Goal: Communication & Community: Answer question/provide support

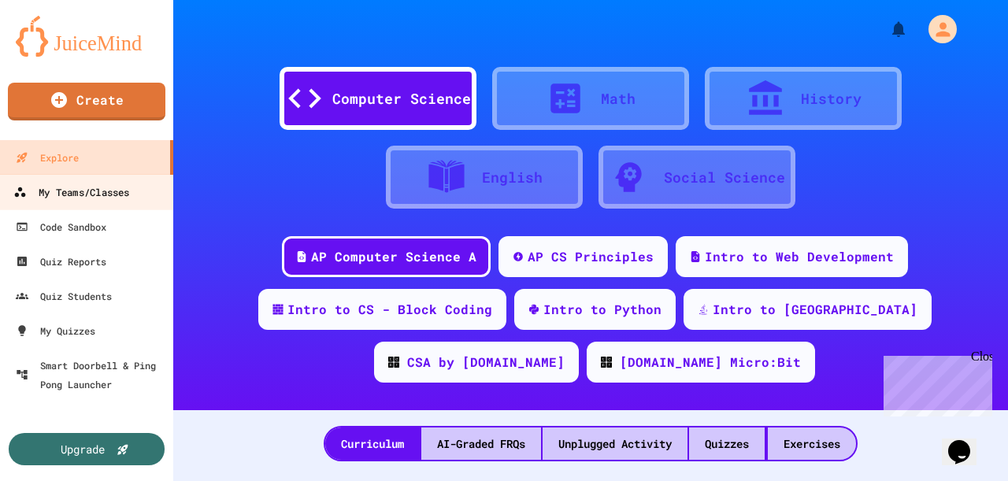
click at [97, 190] on div "My Teams/Classes" at bounding box center [71, 193] width 116 height 20
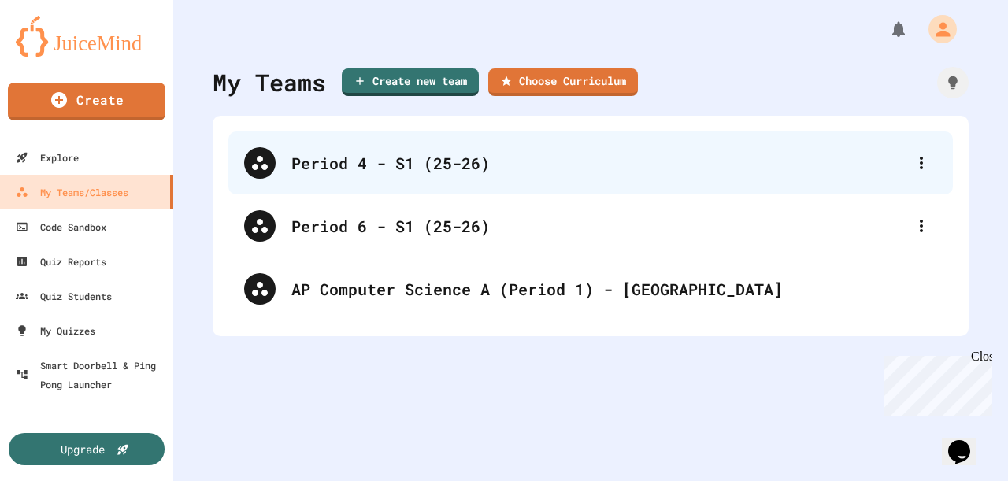
click at [388, 167] on div "Period 4 - S1 (25-26)" at bounding box center [598, 163] width 614 height 24
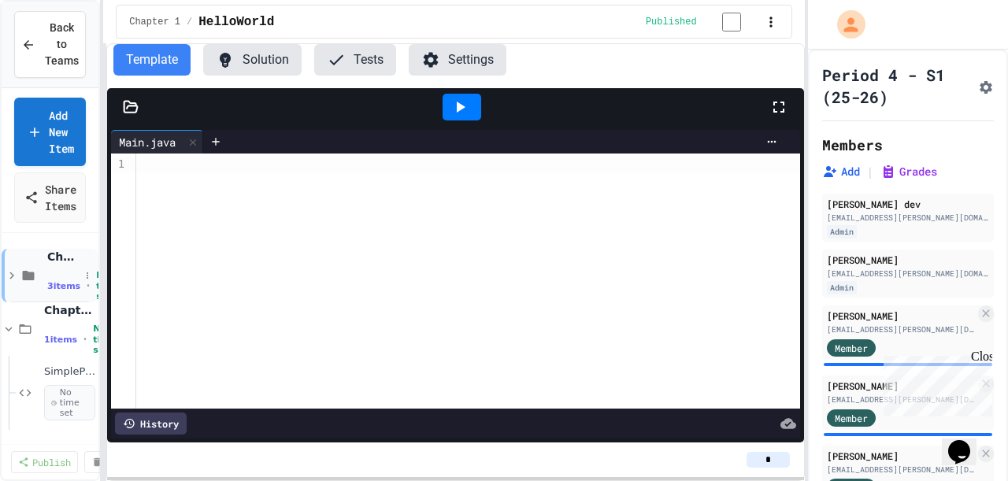
click at [63, 286] on span "3 items" at bounding box center [63, 286] width 33 height 10
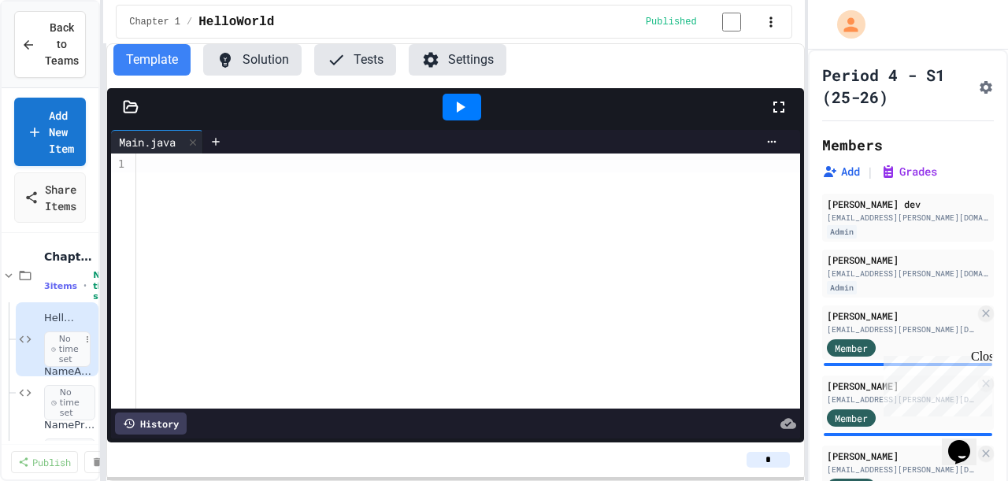
click at [58, 348] on span "No time set" at bounding box center [67, 350] width 46 height 36
click at [57, 315] on span "HelloWorld" at bounding box center [61, 318] width 35 height 13
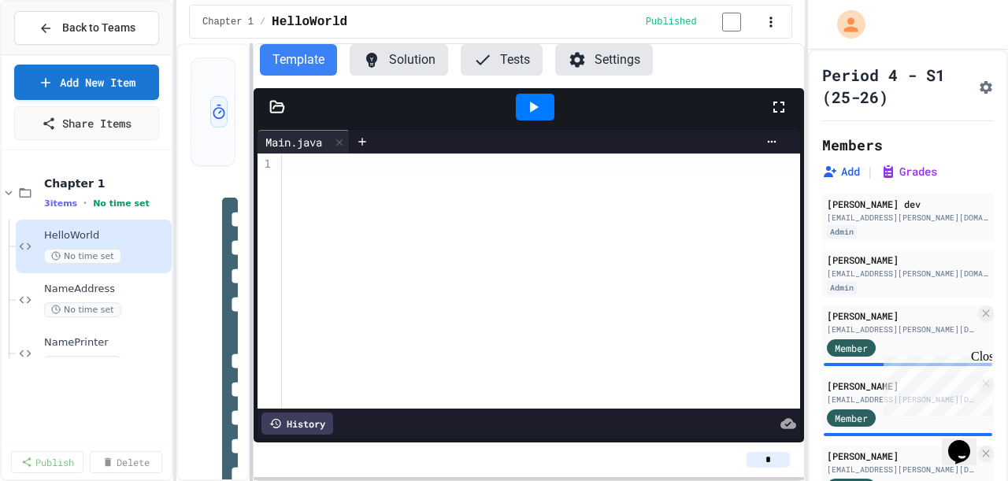
click at [177, 275] on div "**********" at bounding box center [504, 240] width 1008 height 481
click at [84, 238] on span "HelloWorld" at bounding box center [98, 235] width 109 height 13
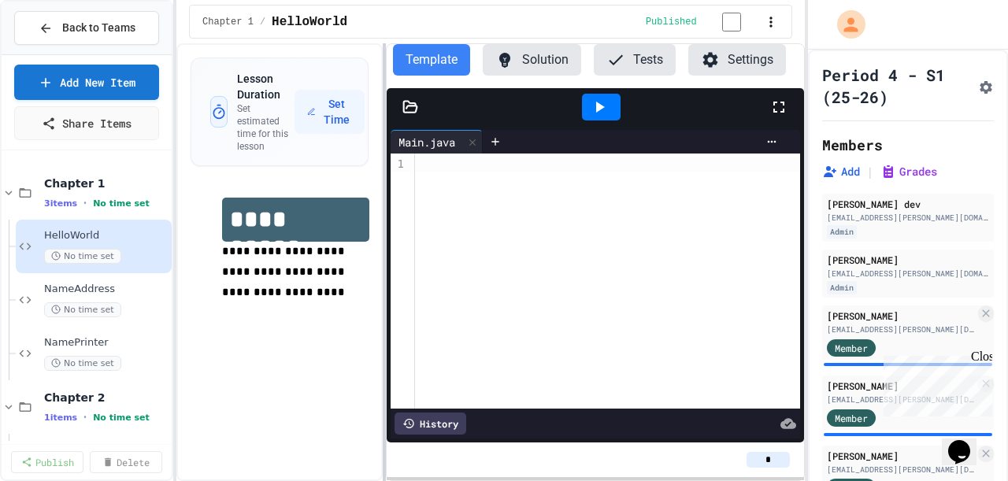
click at [383, 213] on div at bounding box center [384, 262] width 3 height 438
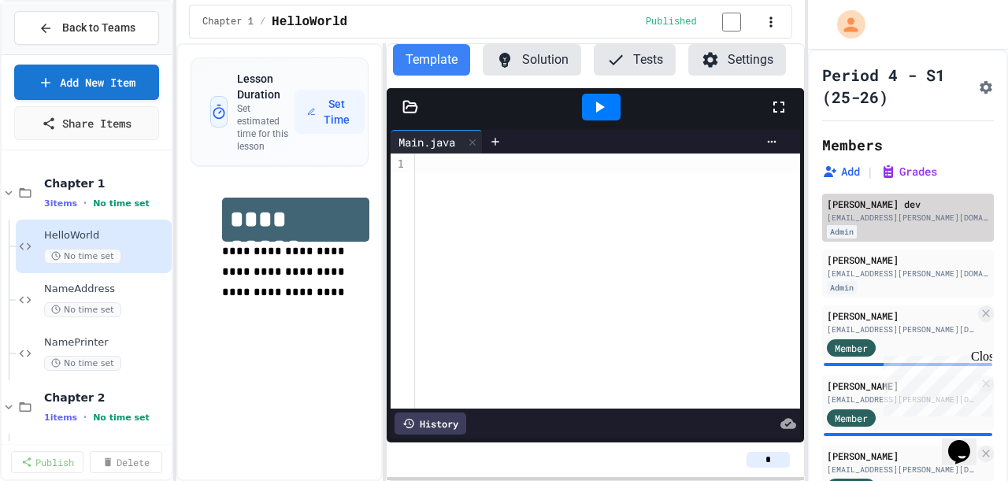
click at [862, 211] on div "[PERSON_NAME] dev" at bounding box center [908, 204] width 162 height 14
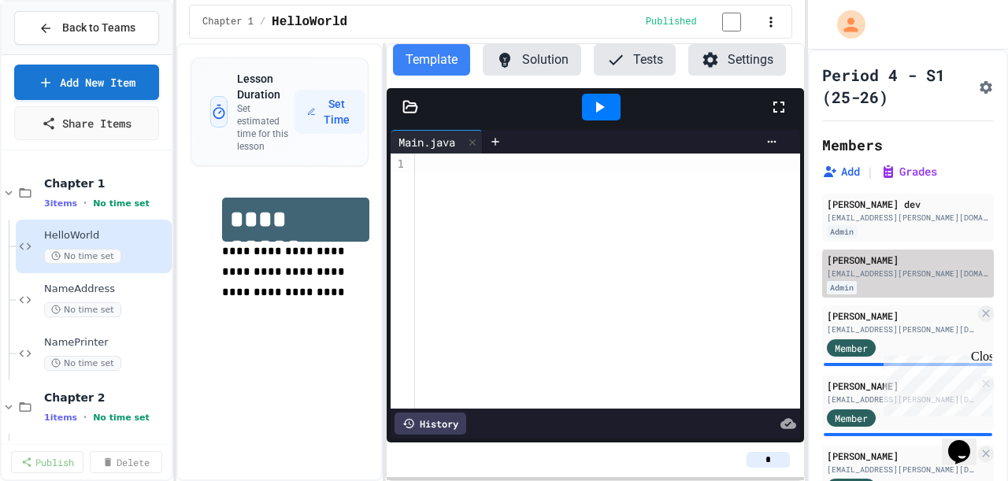
click at [841, 336] on div "[EMAIL_ADDRESS][PERSON_NAME][DOMAIN_NAME]" at bounding box center [901, 330] width 148 height 12
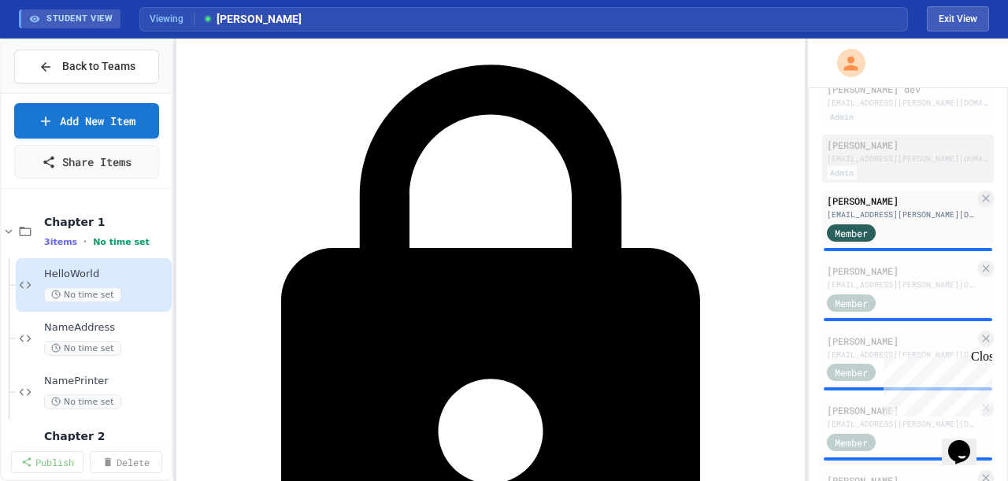
scroll to position [214, 0]
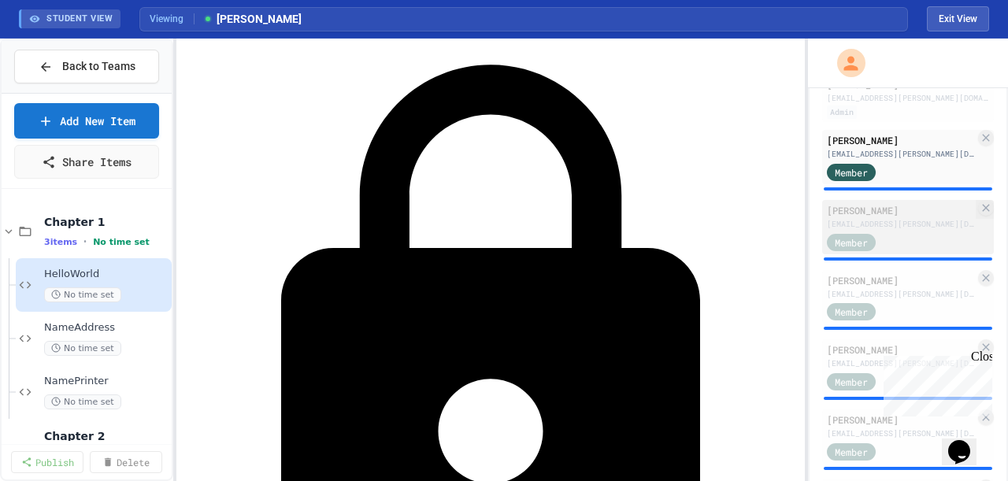
click at [900, 230] on div "[EMAIL_ADDRESS][PERSON_NAME][DOMAIN_NAME]" at bounding box center [901, 224] width 148 height 12
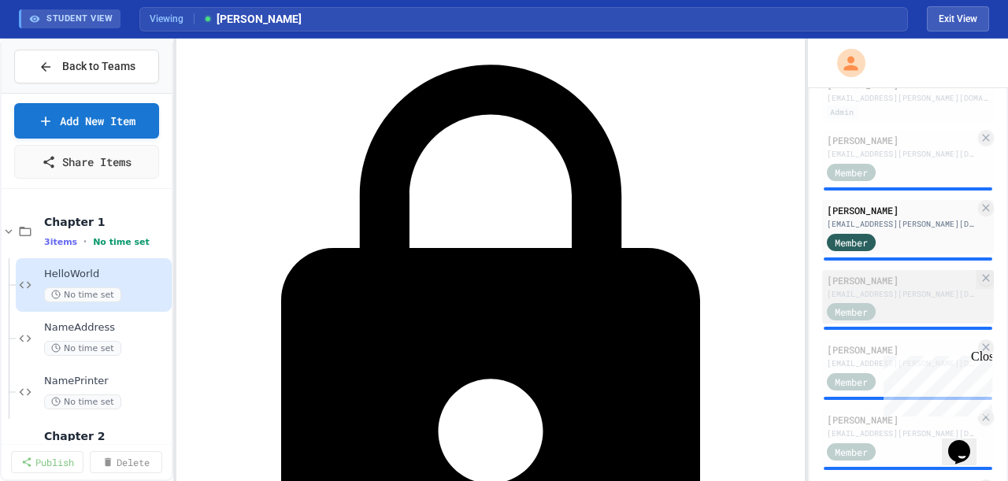
click at [900, 300] on div "[EMAIL_ADDRESS][PERSON_NAME][DOMAIN_NAME]" at bounding box center [901, 294] width 148 height 12
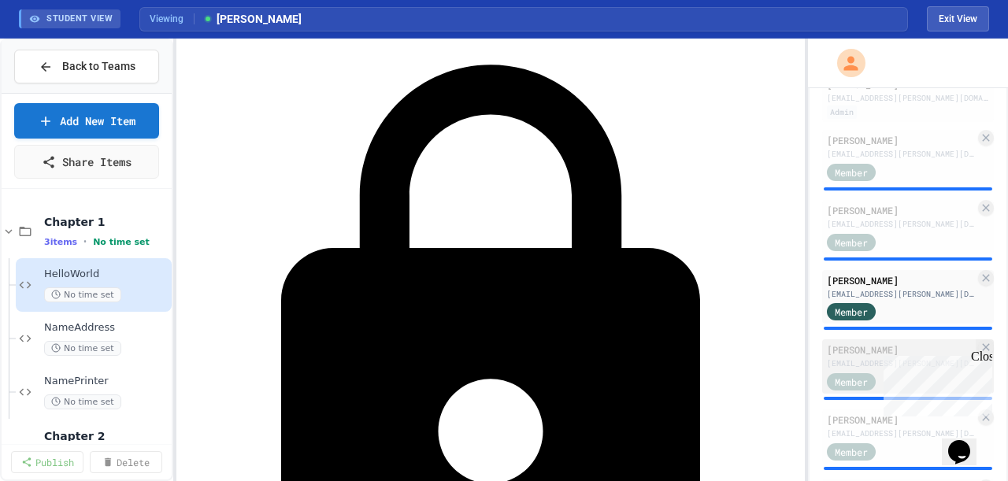
click at [841, 369] on div "[EMAIL_ADDRESS][PERSON_NAME][DOMAIN_NAME]" at bounding box center [901, 364] width 148 height 12
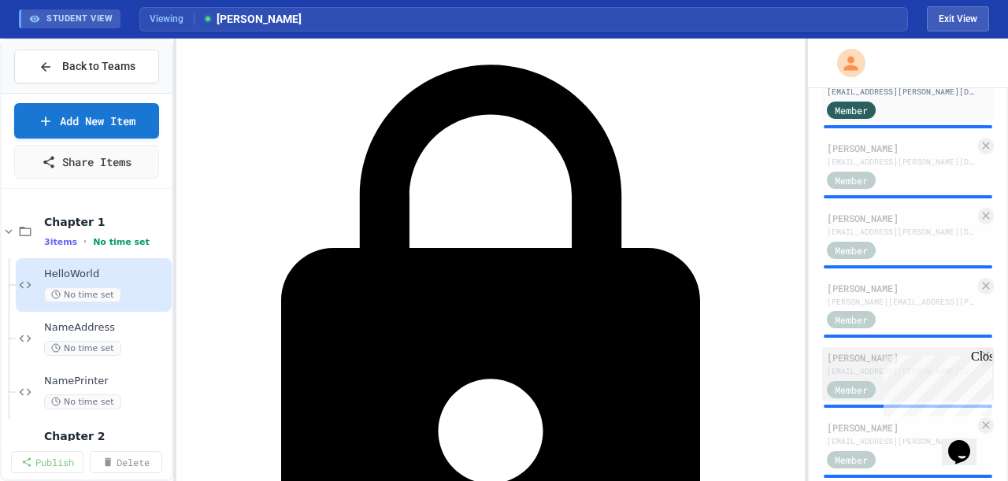
scroll to position [501, 0]
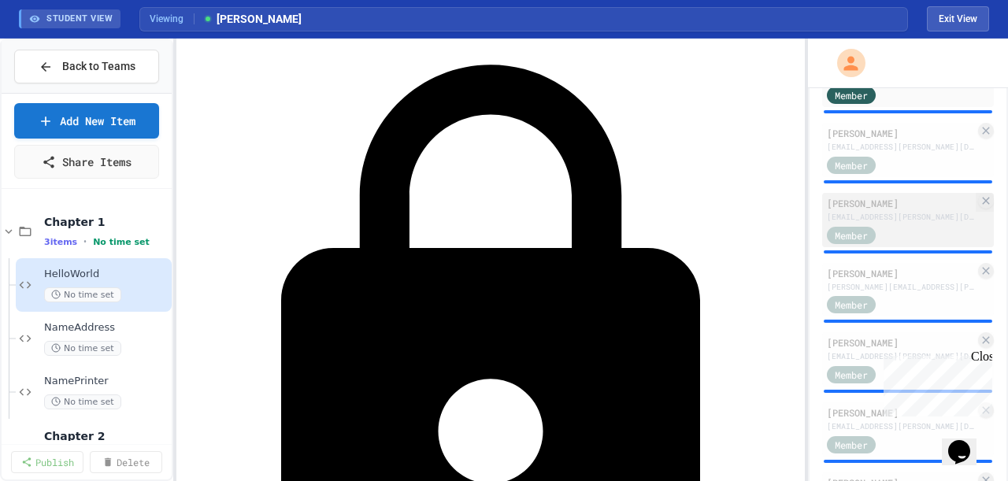
click at [861, 223] on div "[EMAIL_ADDRESS][PERSON_NAME][DOMAIN_NAME]" at bounding box center [901, 217] width 148 height 12
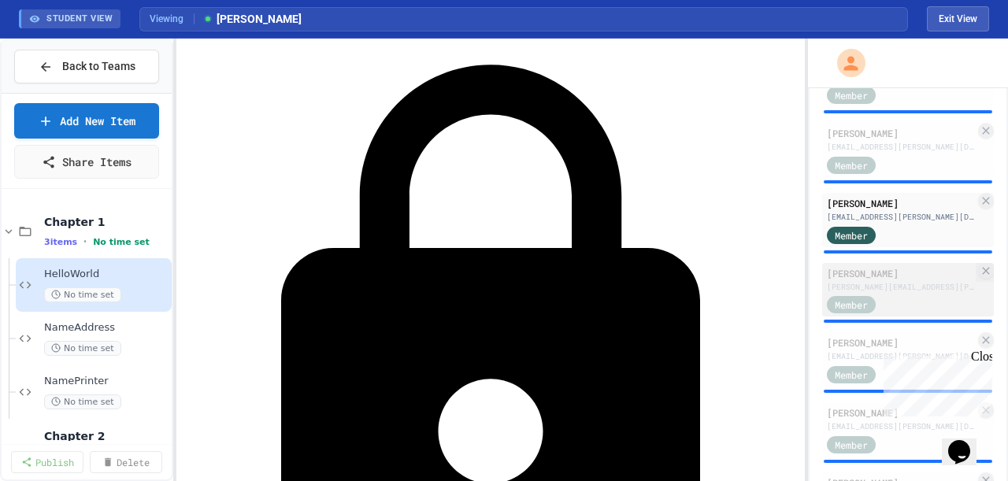
click at [861, 293] on div "[PERSON_NAME][EMAIL_ADDRESS][PERSON_NAME][DOMAIN_NAME]" at bounding box center [901, 287] width 148 height 12
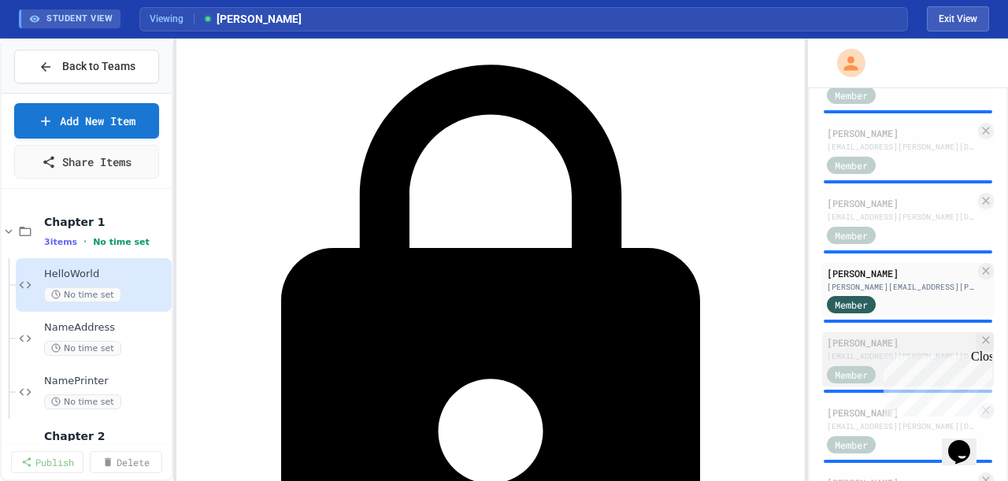
click at [847, 377] on div "[PERSON_NAME] Enda [EMAIL_ADDRESS][PERSON_NAME][DOMAIN_NAME] Member" at bounding box center [908, 359] width 172 height 54
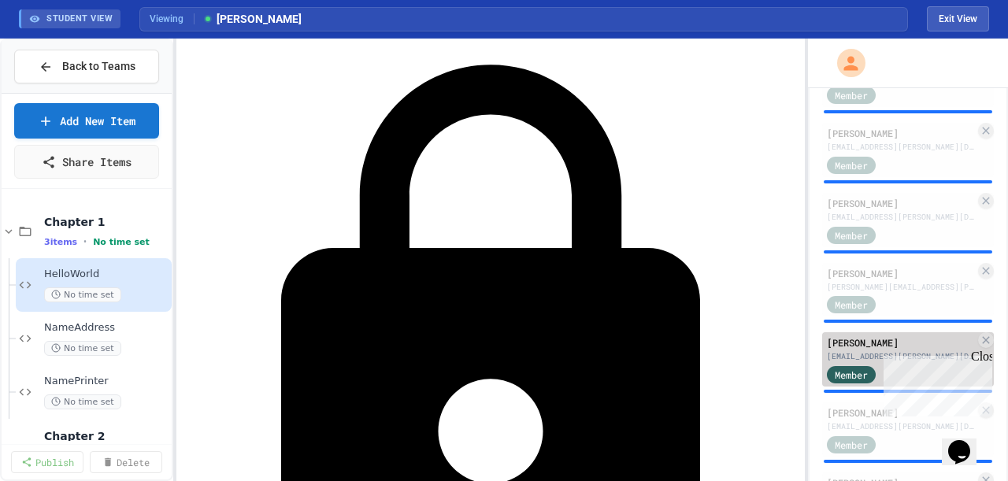
scroll to position [716, 0]
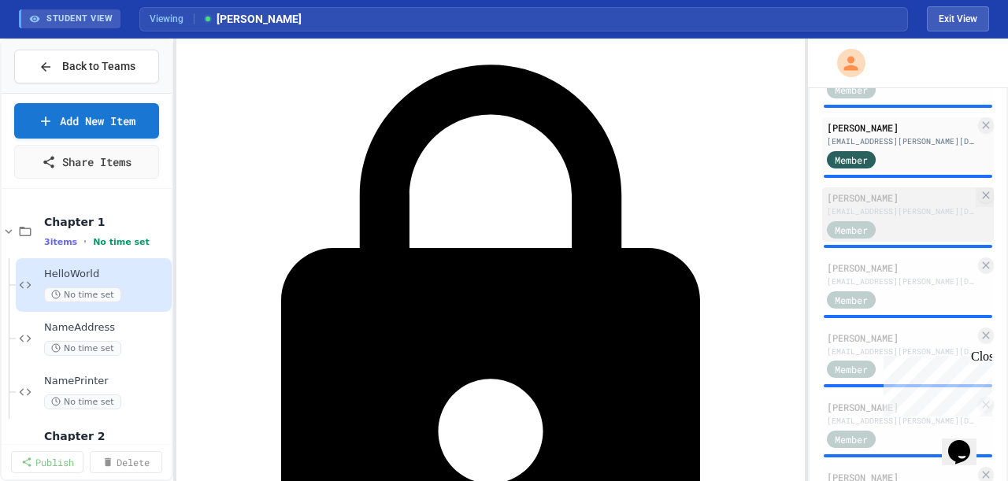
click at [859, 232] on div "Member" at bounding box center [866, 229] width 79 height 20
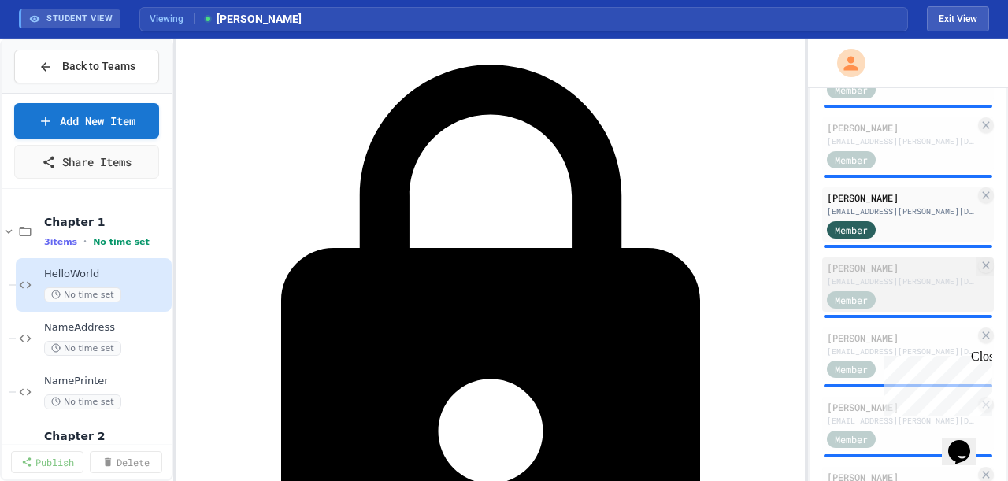
click at [854, 300] on div "[PERSON_NAME] [EMAIL_ADDRESS][PERSON_NAME][DOMAIN_NAME] Member" at bounding box center [908, 285] width 172 height 54
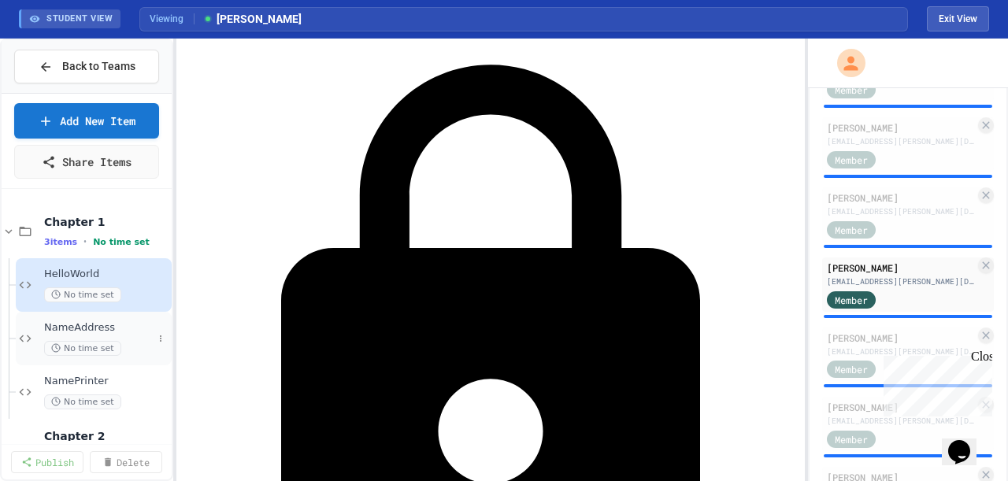
click at [93, 323] on span "NameAddress" at bounding box center [98, 327] width 109 height 13
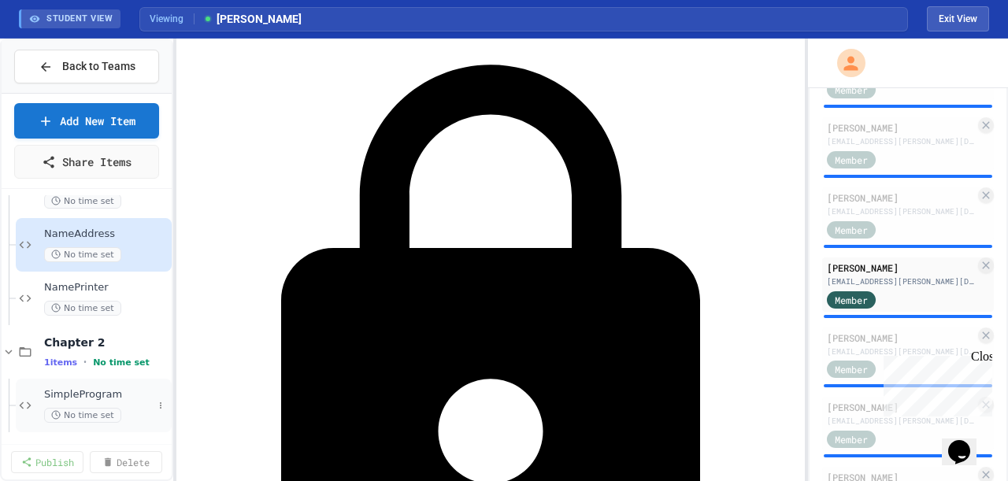
click at [80, 395] on span "SimpleProgram" at bounding box center [98, 394] width 109 height 13
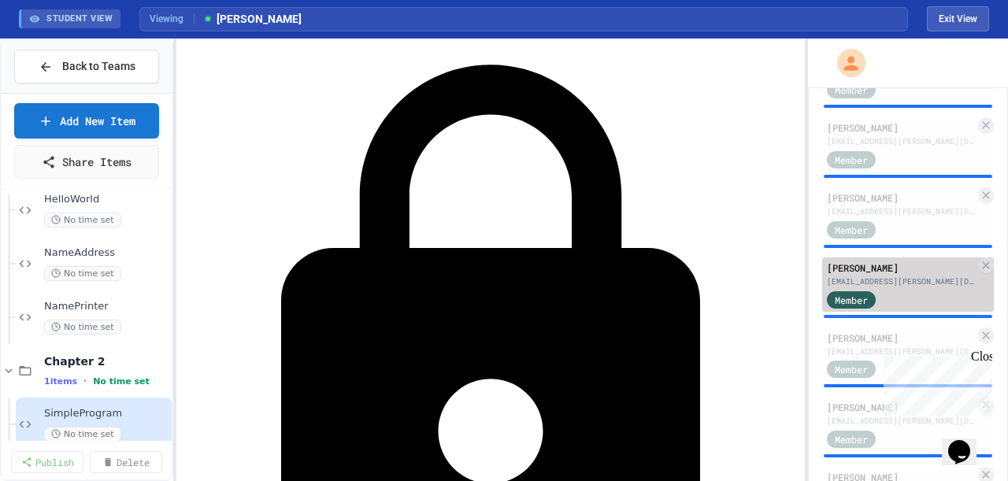
click at [906, 287] on div "[EMAIL_ADDRESS][PERSON_NAME][DOMAIN_NAME]" at bounding box center [901, 282] width 148 height 12
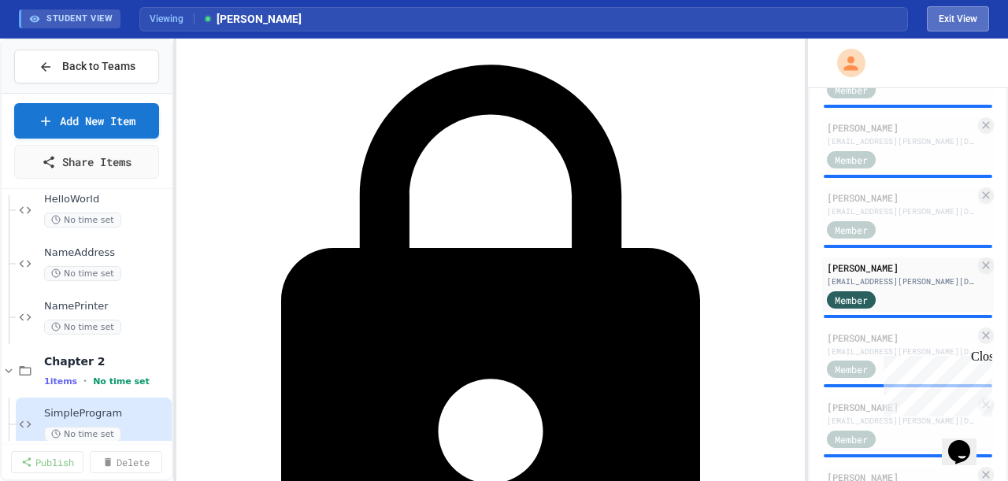
click at [967, 24] on button "Exit View" at bounding box center [958, 18] width 62 height 25
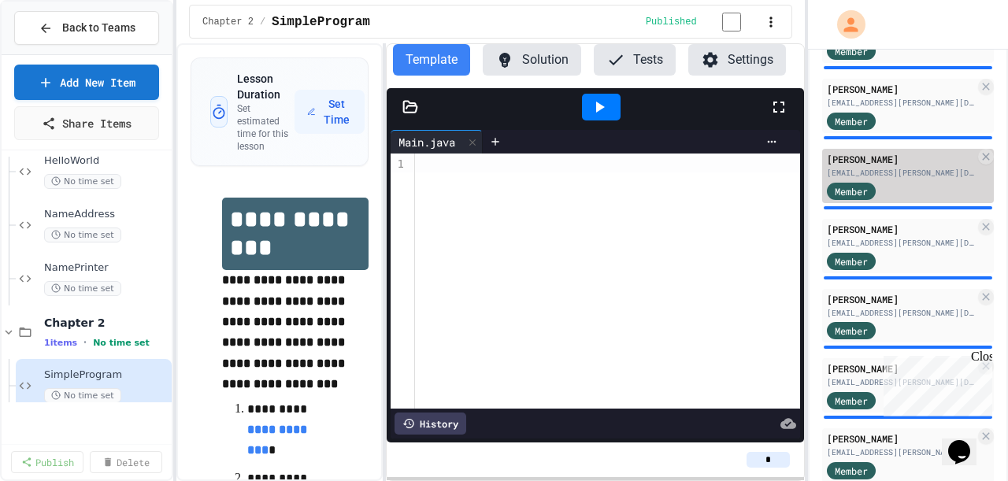
scroll to position [56, 0]
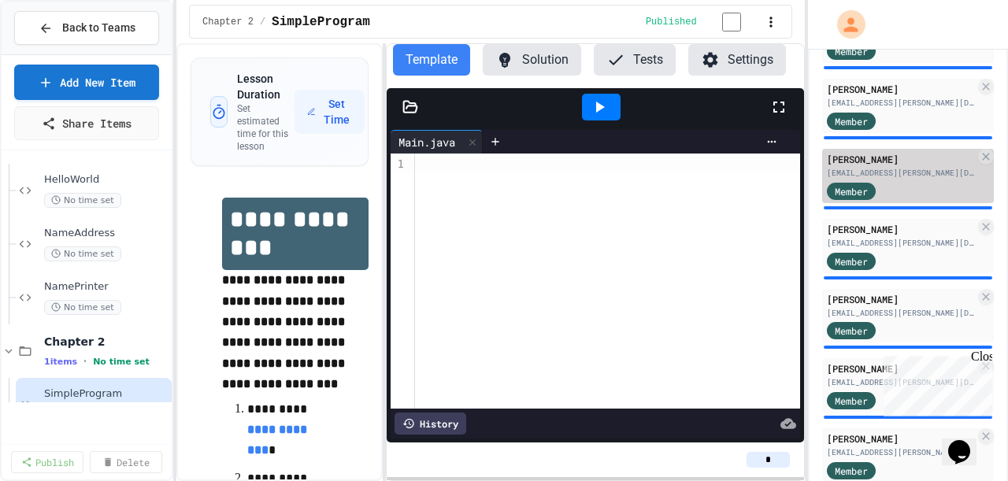
click at [868, 200] on div "Member" at bounding box center [851, 191] width 49 height 17
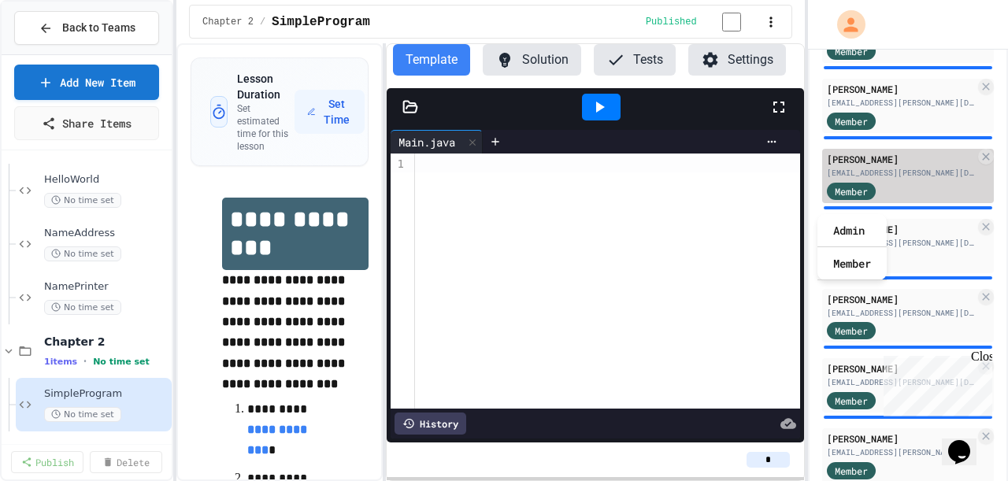
click at [871, 166] on div "[PERSON_NAME]" at bounding box center [901, 159] width 148 height 14
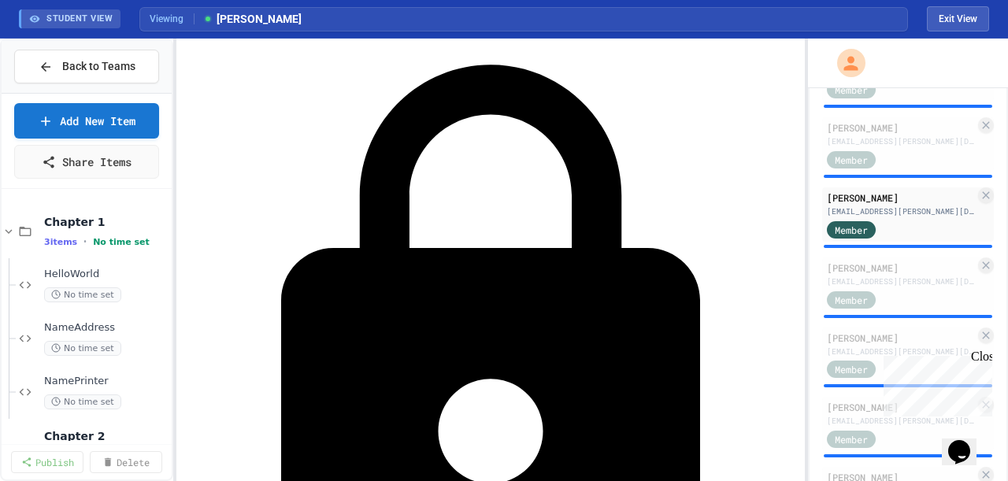
scroll to position [94, 0]
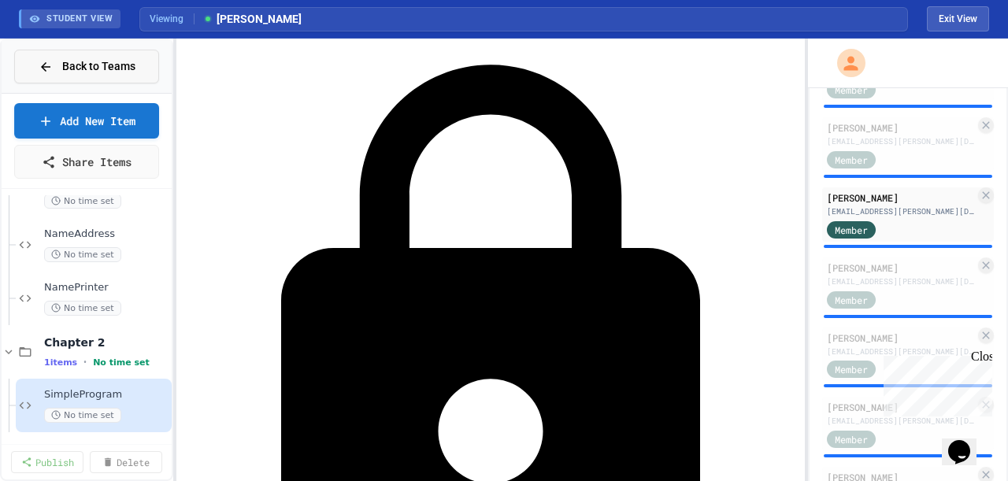
click at [94, 70] on span "Back to Teams" at bounding box center [98, 66] width 73 height 17
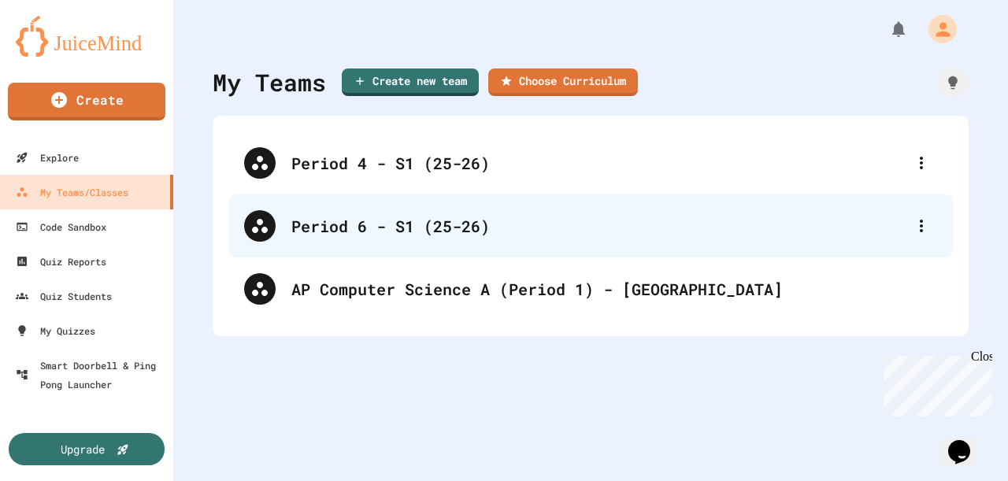
click at [428, 221] on div "Period 6 - S1 (25-26)" at bounding box center [598, 226] width 614 height 24
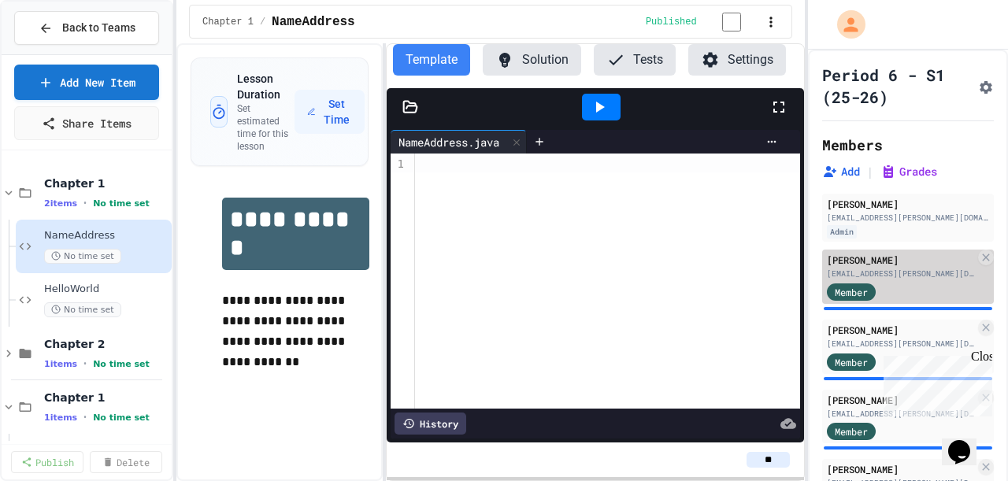
click at [855, 267] on div "[PERSON_NAME]" at bounding box center [901, 260] width 148 height 14
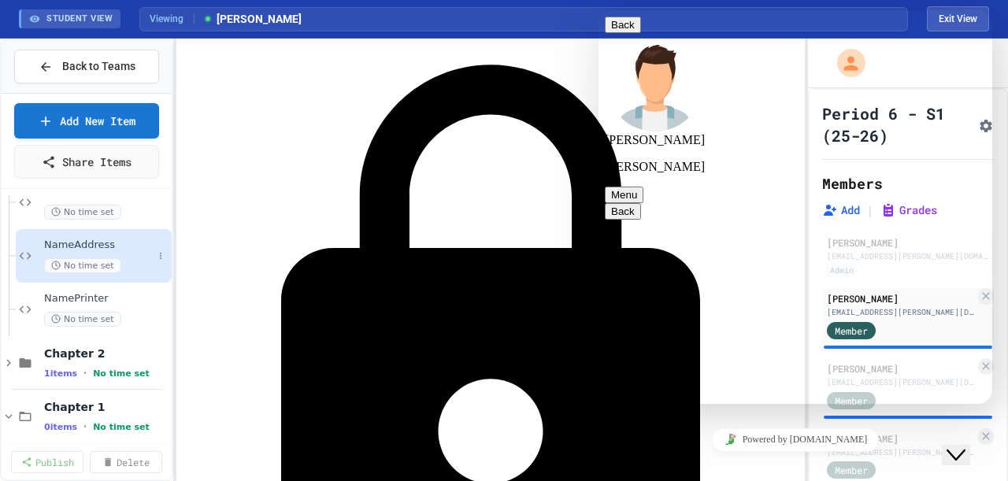
scroll to position [147, 0]
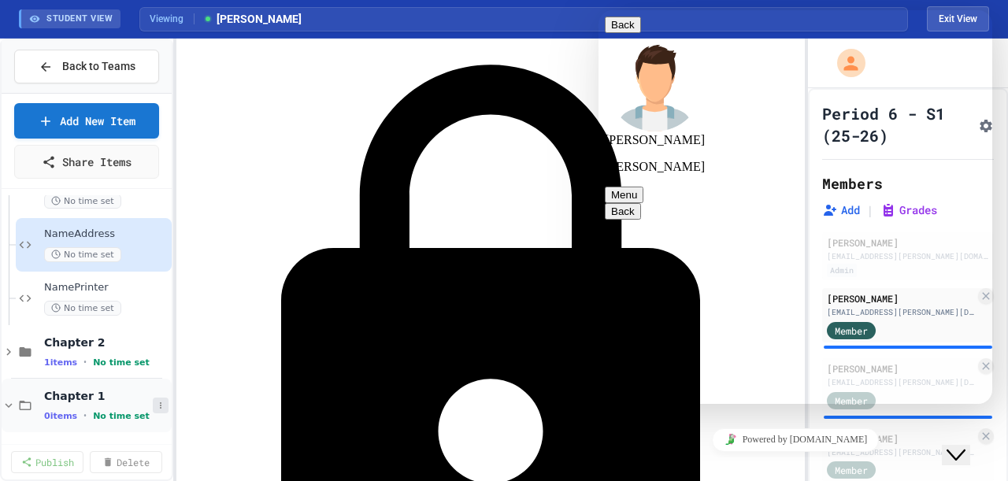
click at [156, 401] on icon at bounding box center [160, 405] width 9 height 9
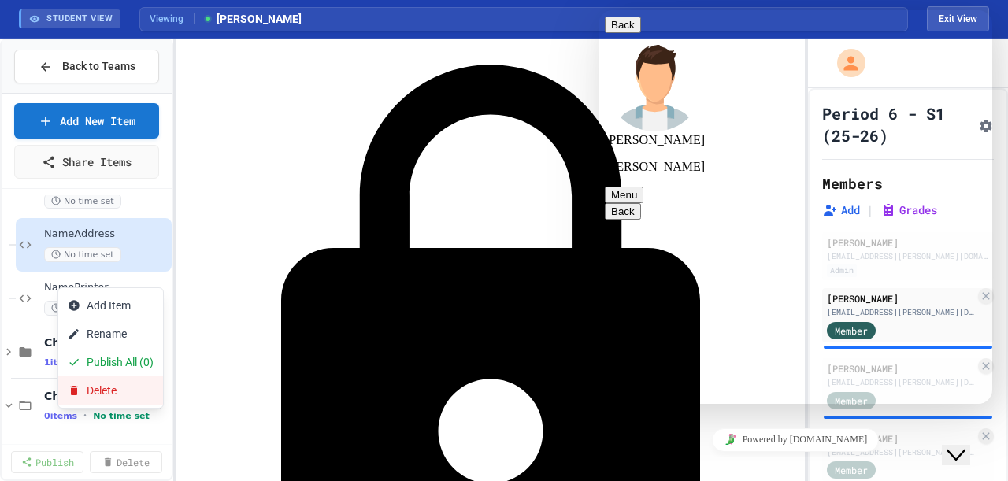
click at [130, 394] on button "Delete" at bounding box center [110, 391] width 105 height 28
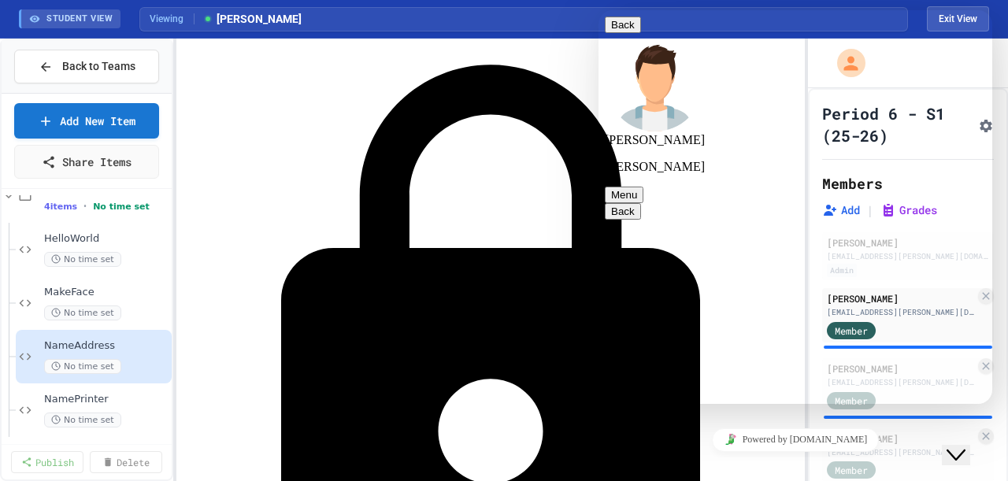
scroll to position [0, 0]
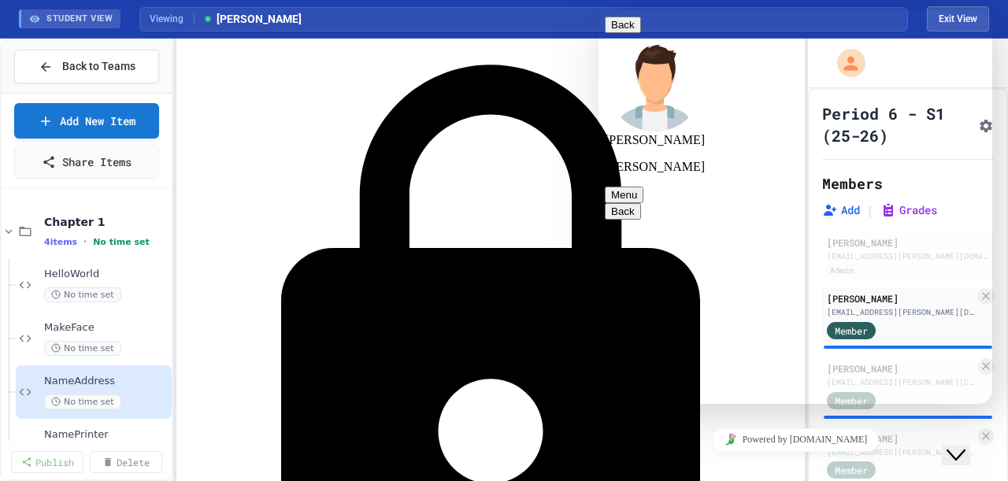
type textarea "**********"
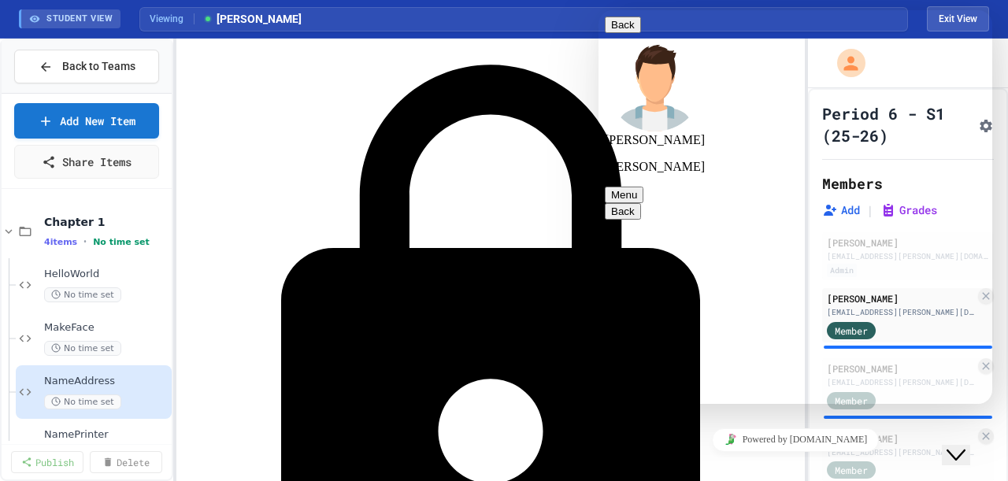
type textarea "*"
type textarea "**********"
click at [85, 61] on span "Back to Teams" at bounding box center [98, 66] width 73 height 17
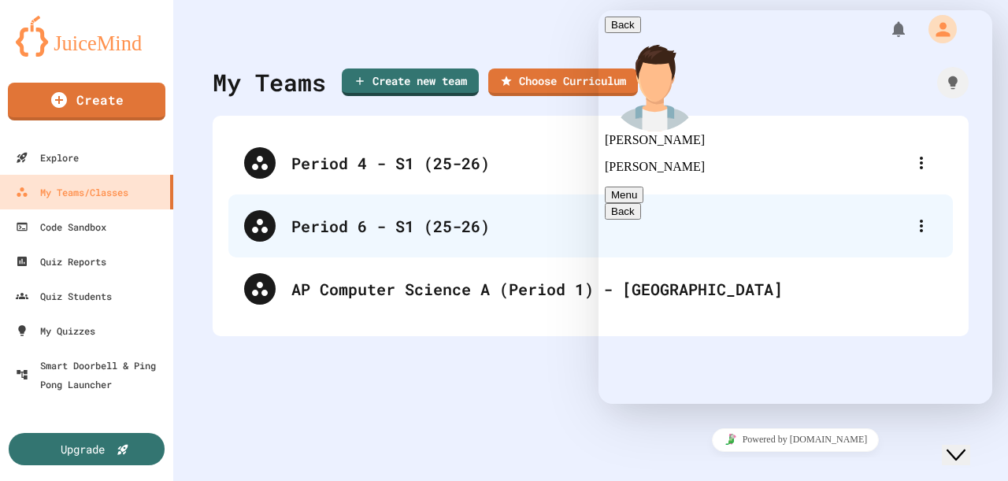
click at [316, 218] on div "Period 6 - S1 (25-26)" at bounding box center [598, 226] width 614 height 24
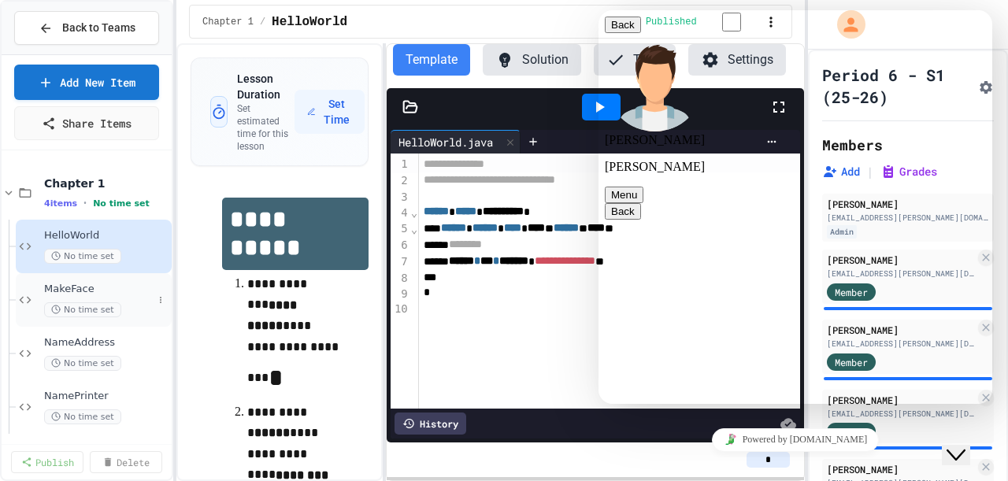
scroll to position [56, 0]
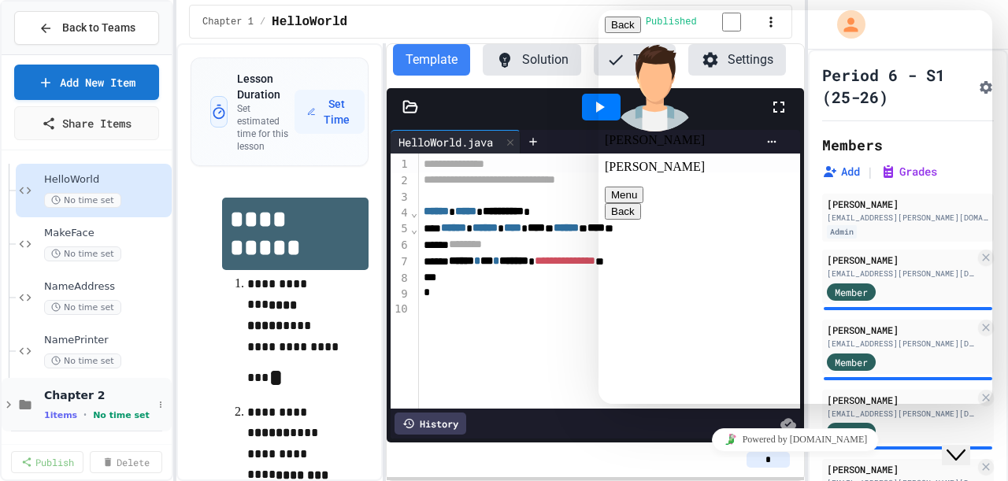
click at [69, 399] on span "Chapter 2" at bounding box center [98, 395] width 109 height 14
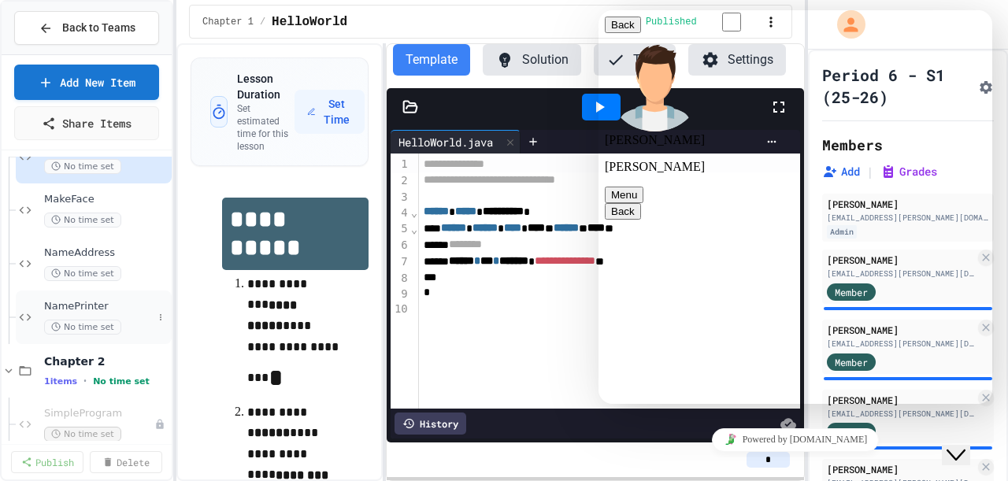
scroll to position [109, 0]
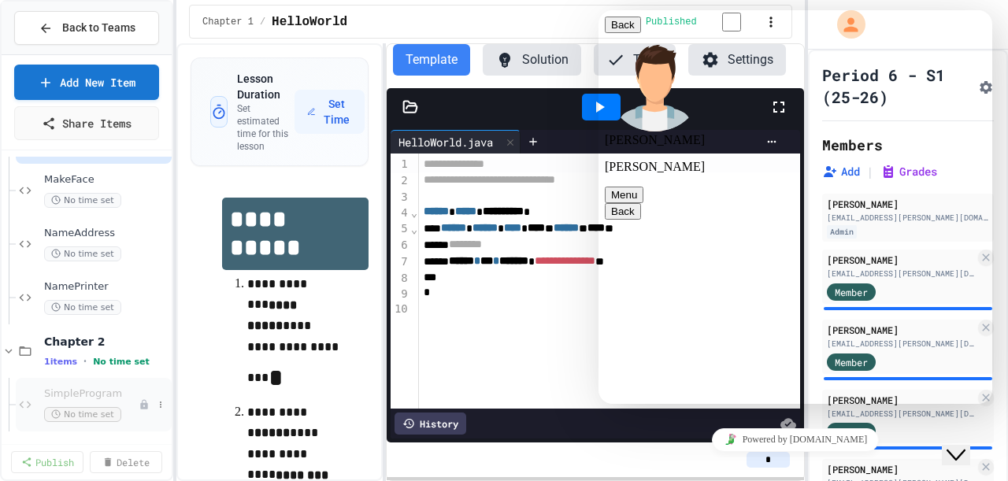
click at [59, 384] on div "SimpleProgram No time set" at bounding box center [94, 405] width 156 height 54
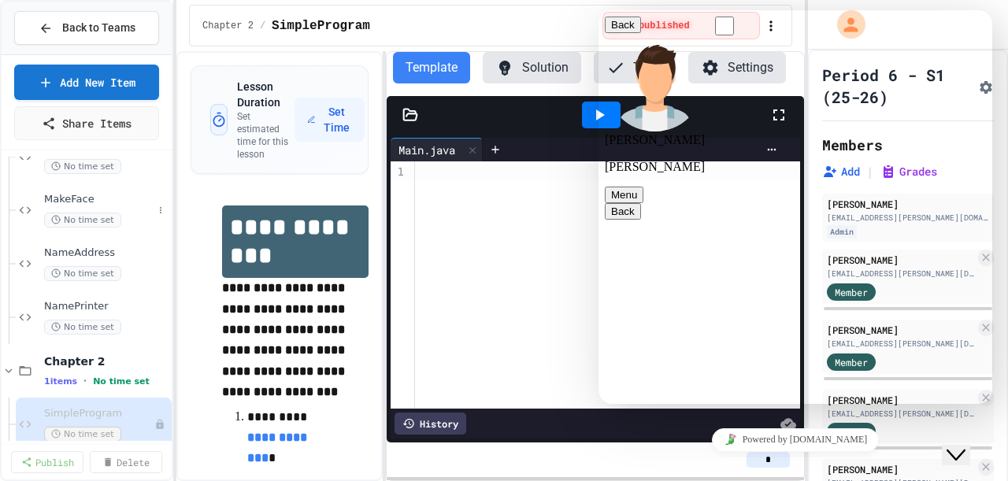
scroll to position [143, 0]
click at [469, 289] on div at bounding box center [607, 284] width 384 height 247
click at [621, 33] on button "Back" at bounding box center [623, 25] width 36 height 17
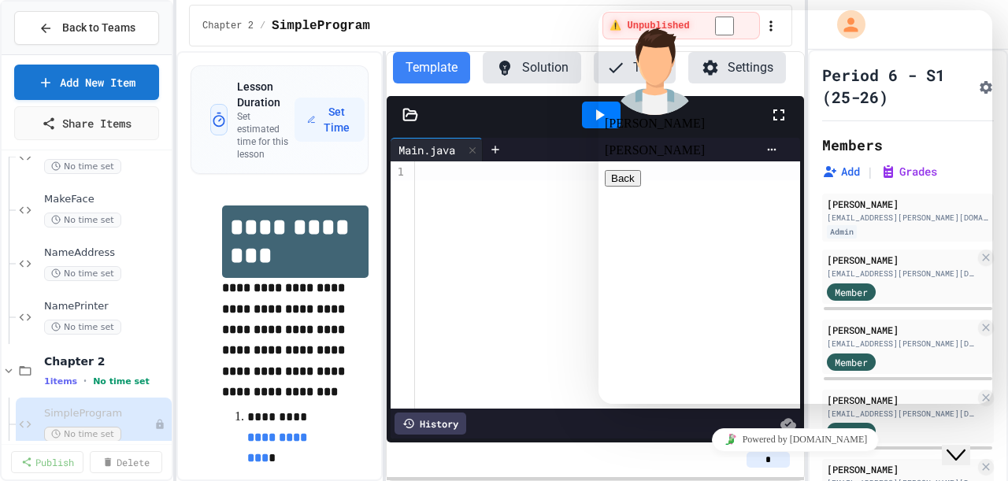
scroll to position [117, 0]
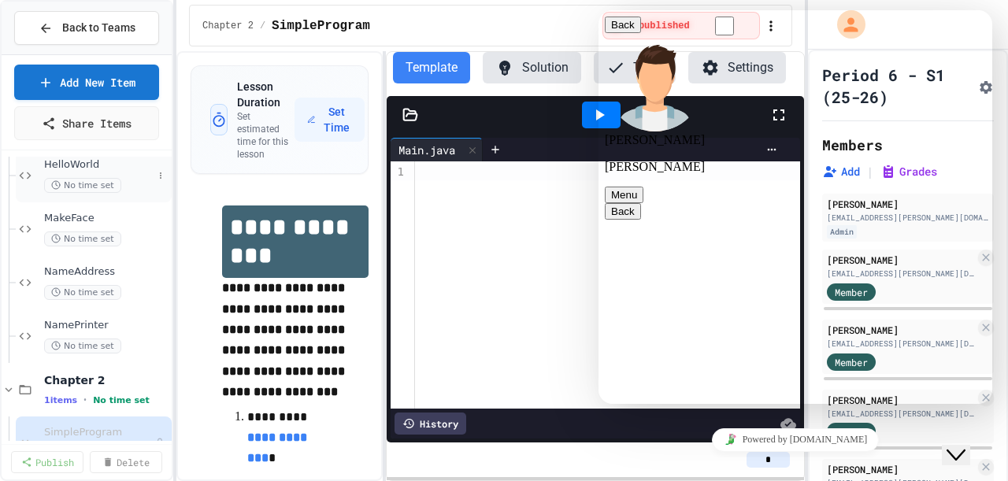
scroll to position [109, 0]
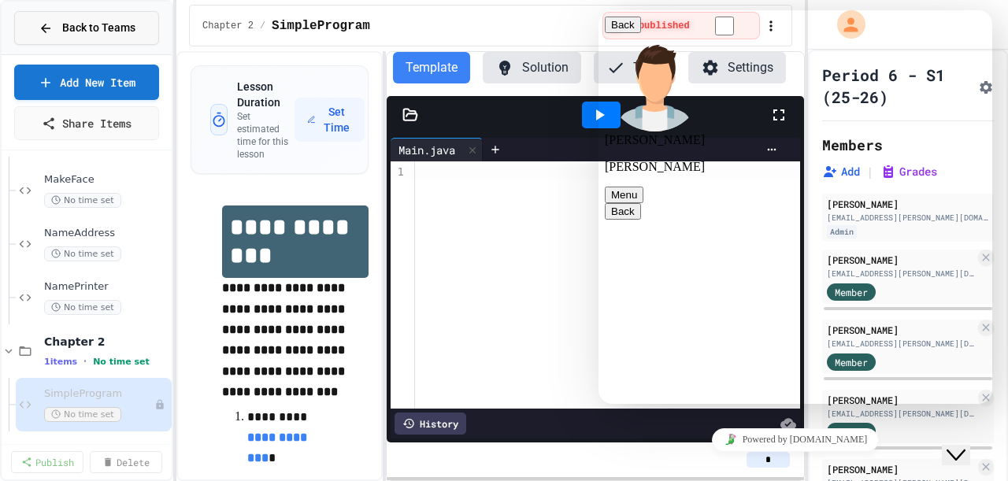
click at [85, 32] on span "Back to Teams" at bounding box center [98, 28] width 73 height 17
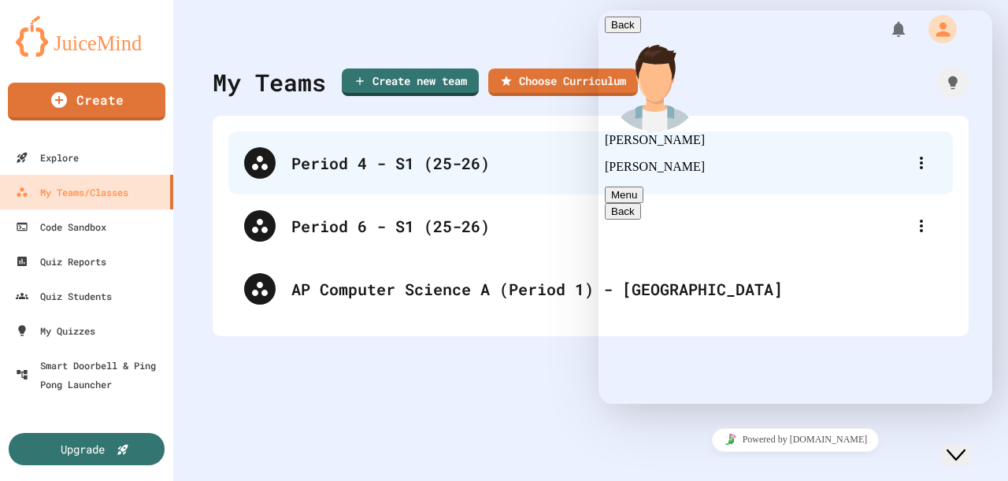
click at [354, 147] on div "Period 4 - S1 (25-26)" at bounding box center [590, 163] width 725 height 63
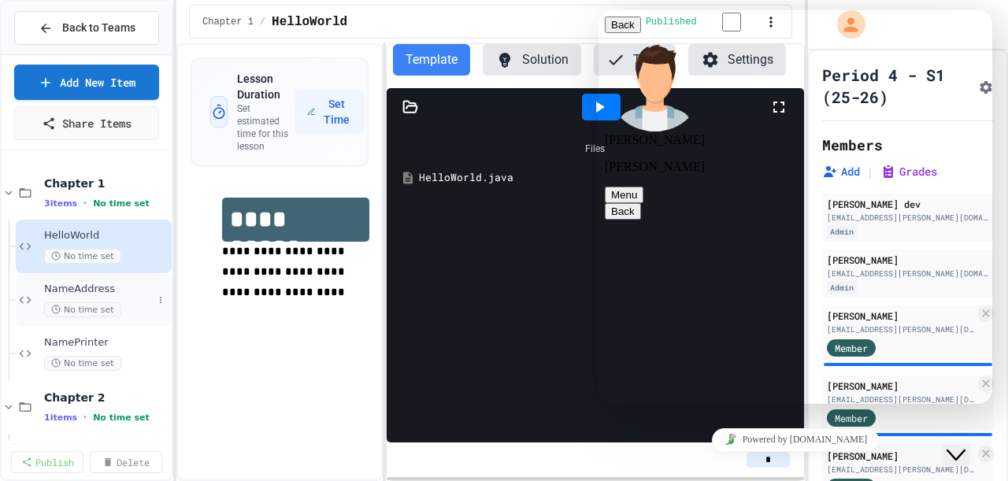
scroll to position [56, 0]
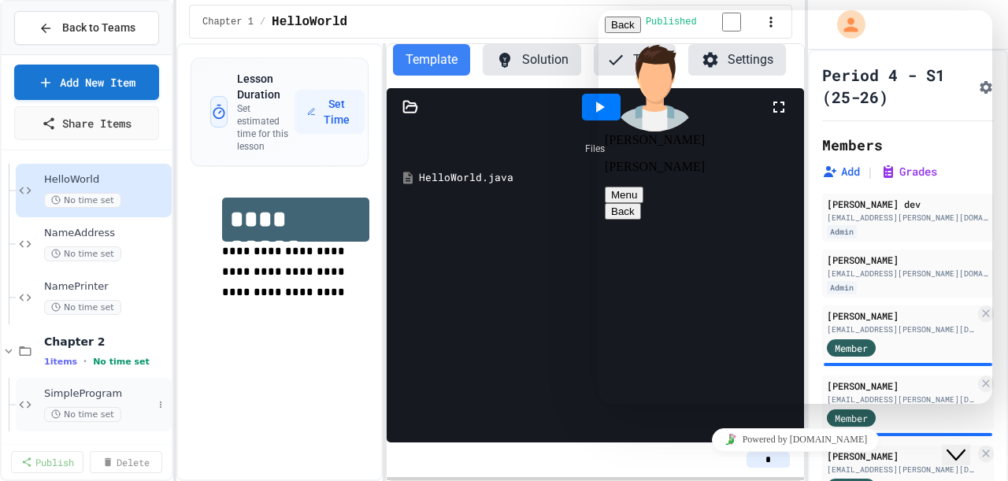
click at [82, 393] on span "SimpleProgram" at bounding box center [98, 394] width 109 height 13
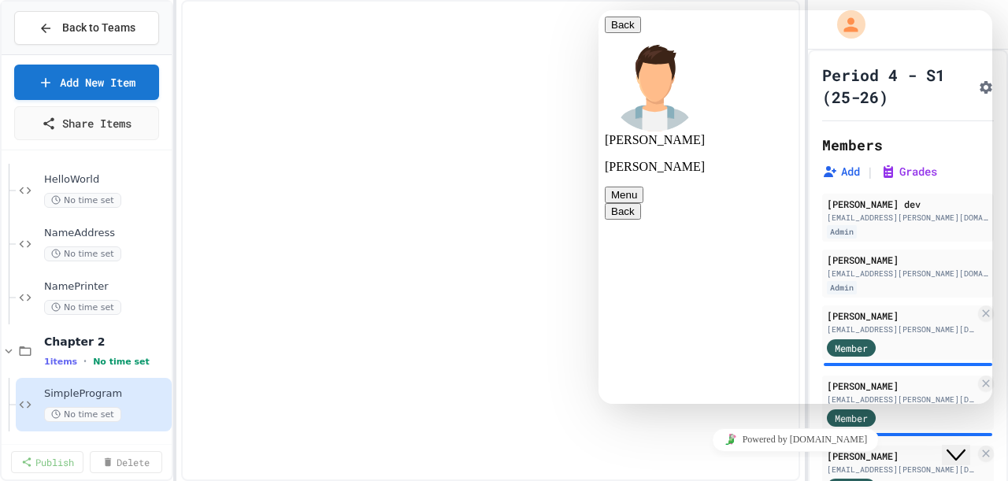
scroll to position [37, 0]
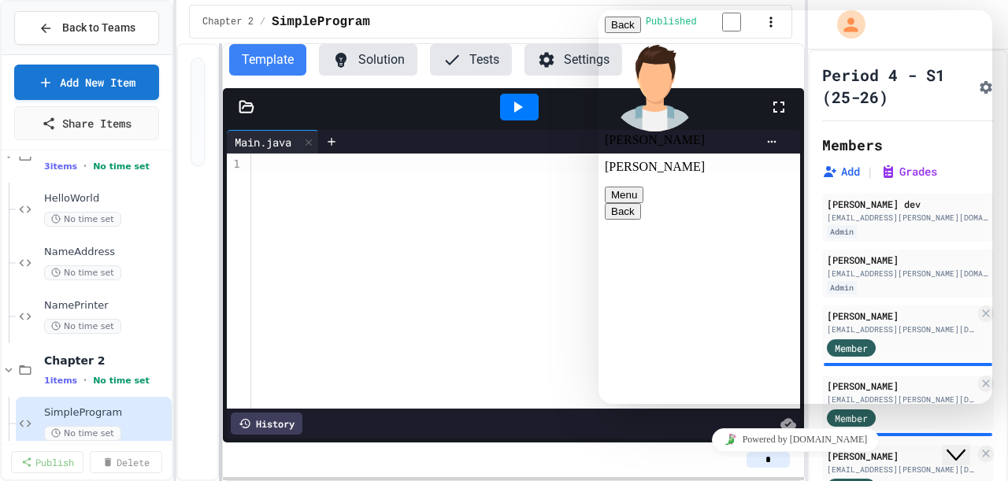
click at [220, 287] on div at bounding box center [220, 262] width 3 height 438
click at [966, 446] on icon "Close Chat This icon closes the chat window." at bounding box center [956, 455] width 19 height 19
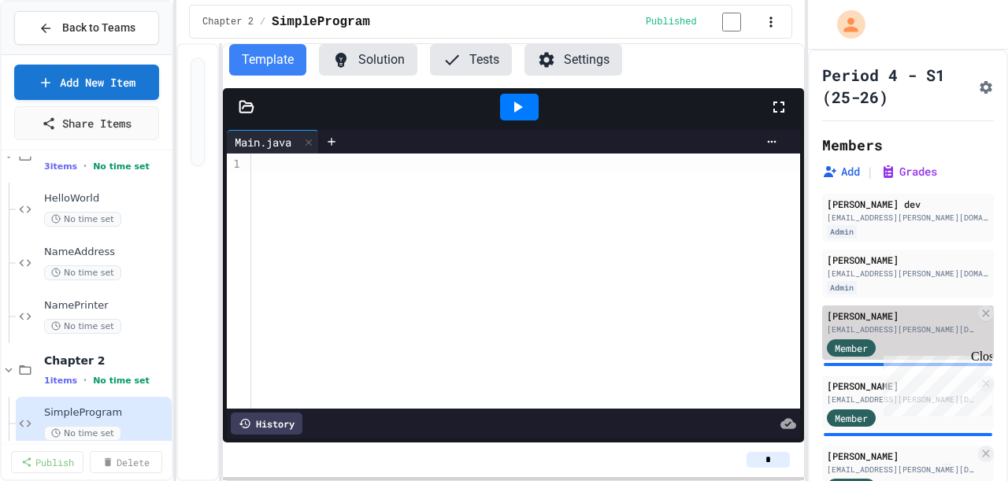
click at [855, 336] on div "[EMAIL_ADDRESS][PERSON_NAME][DOMAIN_NAME]" at bounding box center [901, 330] width 148 height 12
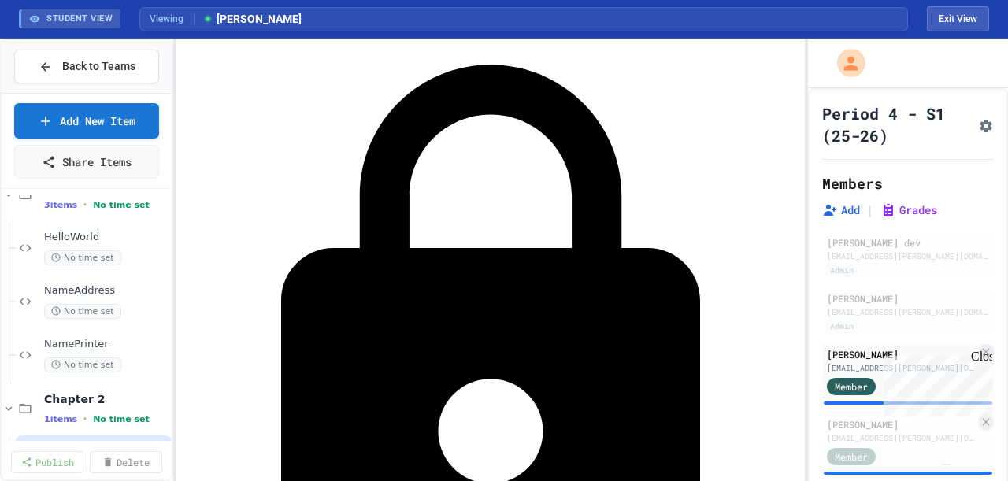
click at [947, 465] on img "Chat widget" at bounding box center [947, 465] width 0 height 0
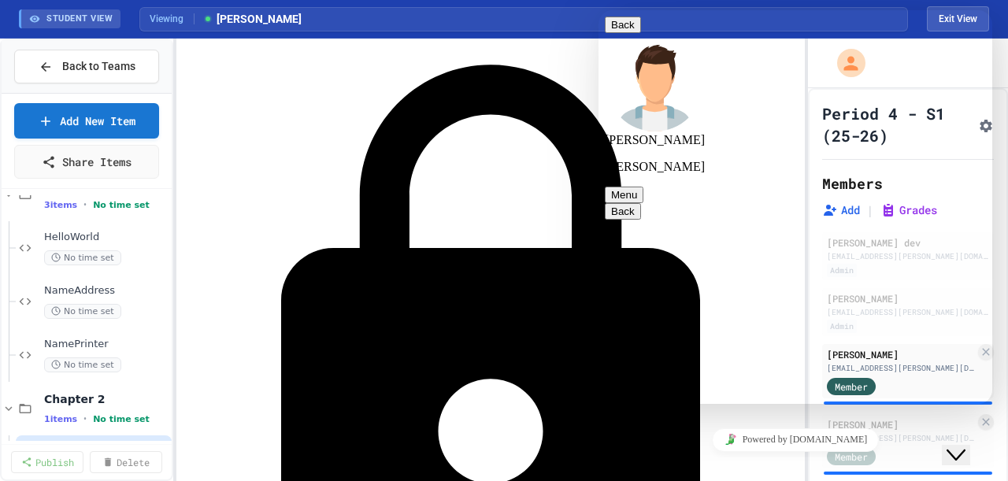
type textarea "**********"
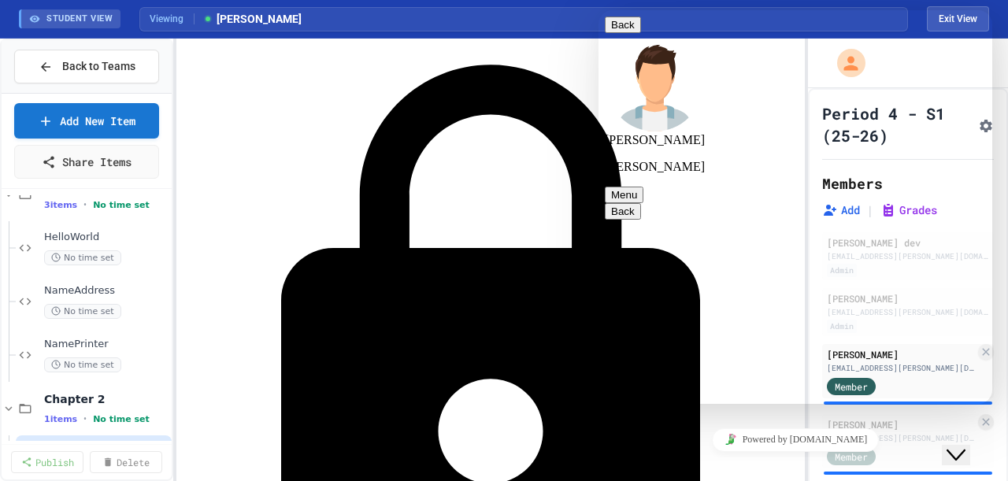
type textarea "**********"
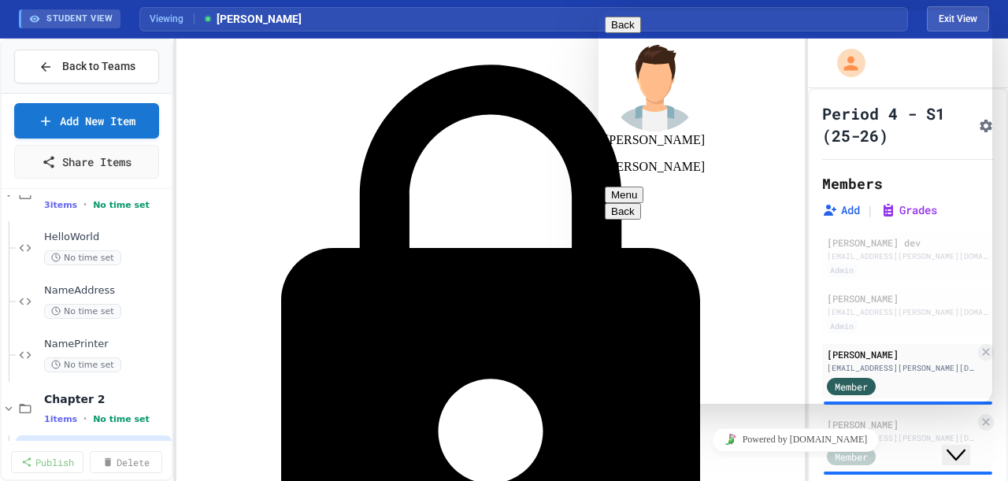
scroll to position [885, 0]
type textarea "**********"
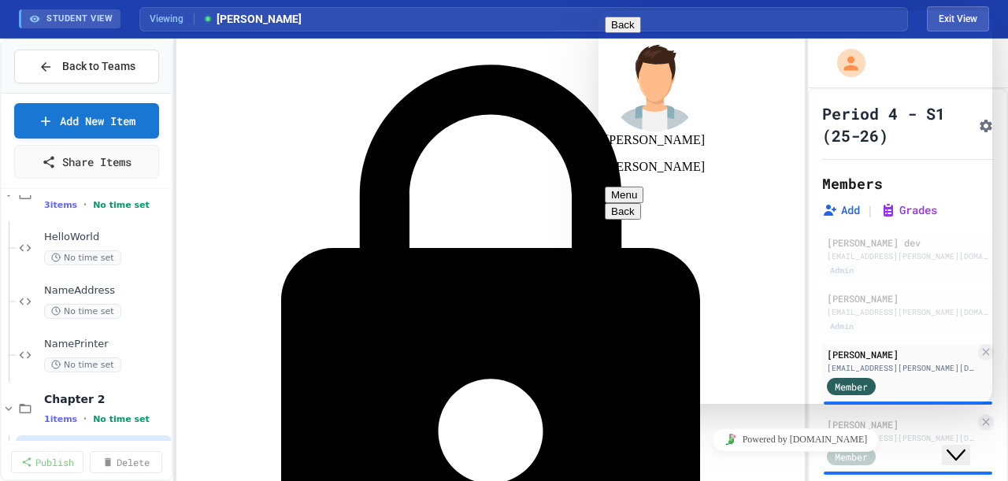
click at [966, 451] on div "Close Chat This icon closes the chat window." at bounding box center [956, 455] width 19 height 19
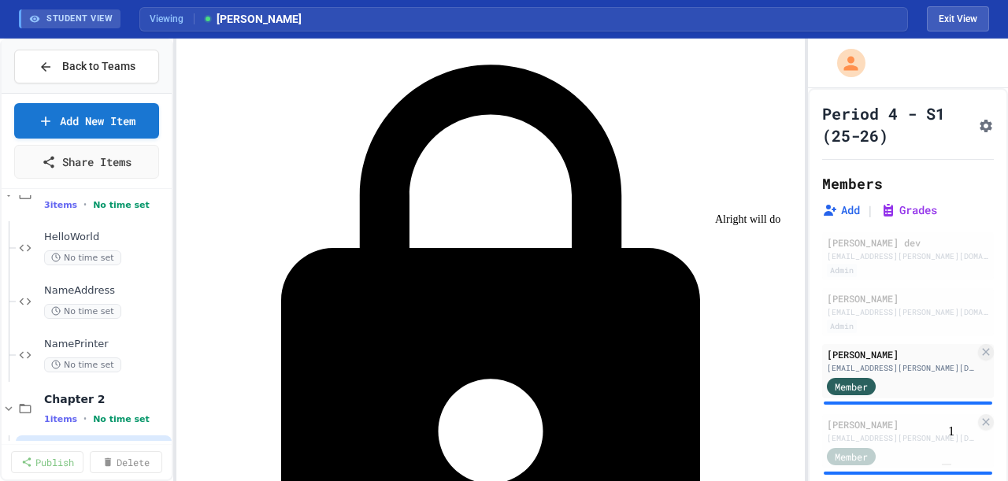
click at [947, 465] on img "Chat widget" at bounding box center [947, 465] width 0 height 0
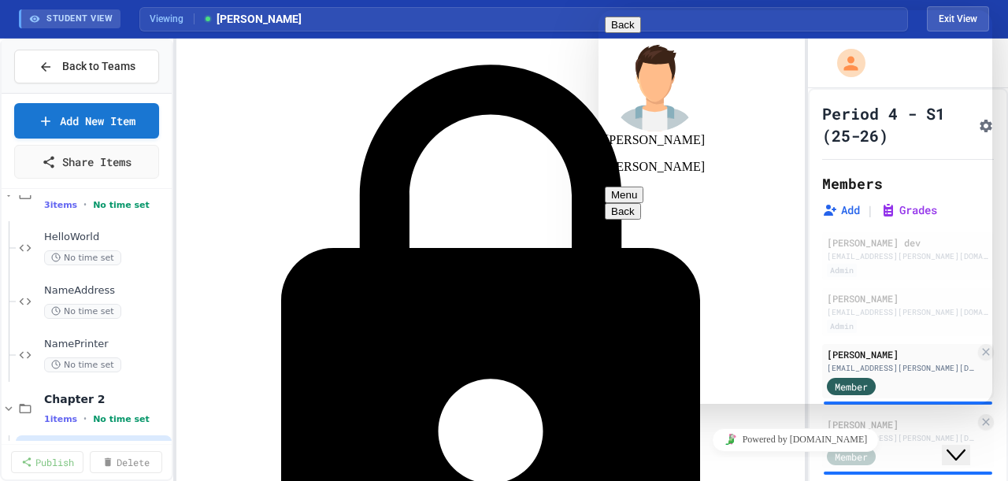
click at [644, 187] on button "Menu" at bounding box center [624, 195] width 39 height 17
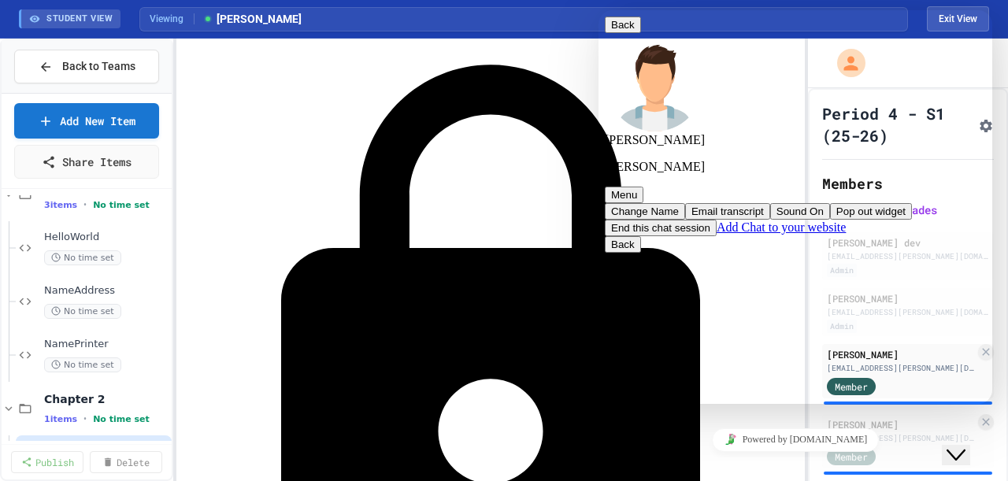
drag, startPoint x: 796, startPoint y: 69, endPoint x: 807, endPoint y: 95, distance: 28.2
click at [807, 203] on div "Change Name Email transcript Sound On Pop out widget End this chat session Add …" at bounding box center [795, 219] width 381 height 33
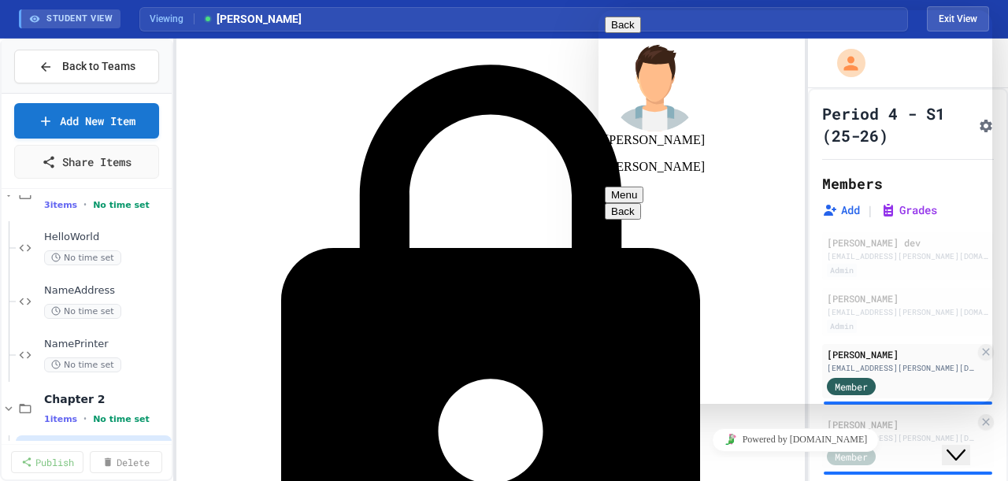
click at [644, 187] on button "Menu" at bounding box center [624, 195] width 39 height 17
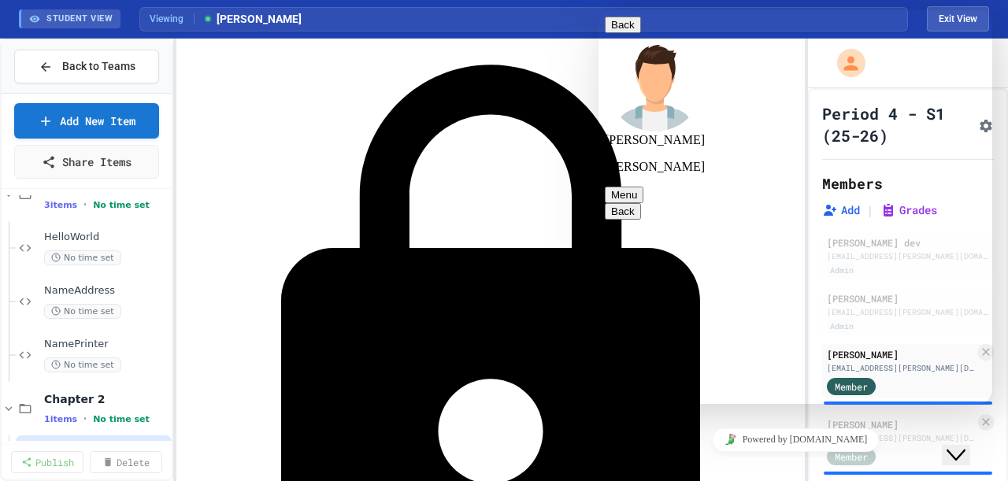
click at [644, 187] on button "Menu" at bounding box center [624, 195] width 39 height 17
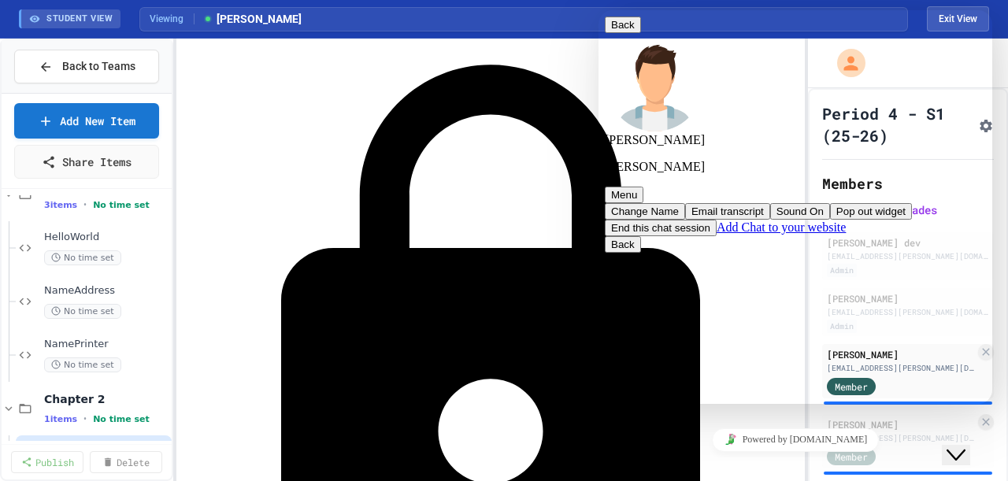
click at [770, 203] on button "Email transcript" at bounding box center [727, 211] width 85 height 17
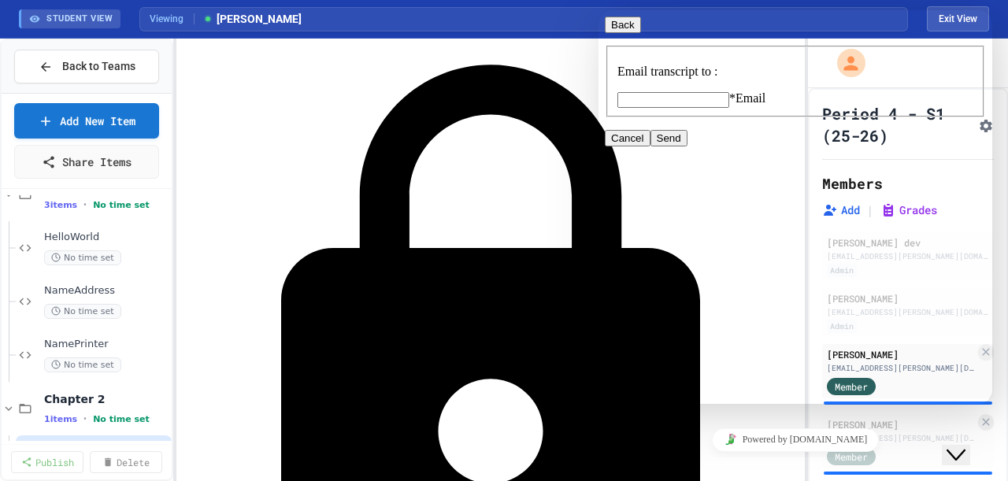
click at [843, 117] on fieldset "Email transcript to : * Email" at bounding box center [795, 82] width 378 height 72
click at [729, 108] on input "* Email" at bounding box center [674, 100] width 112 height 16
type input "**********"
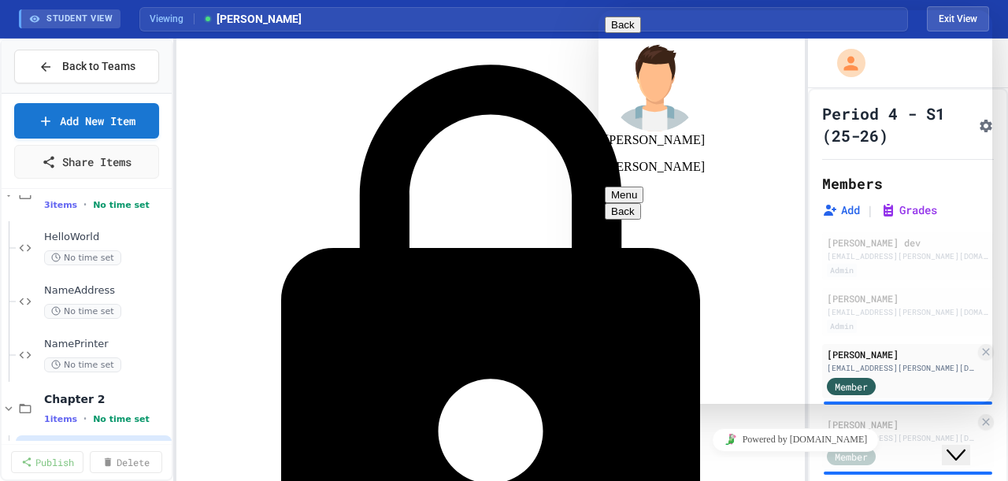
type textarea "*"
click at [644, 187] on button "Menu" at bounding box center [624, 195] width 39 height 17
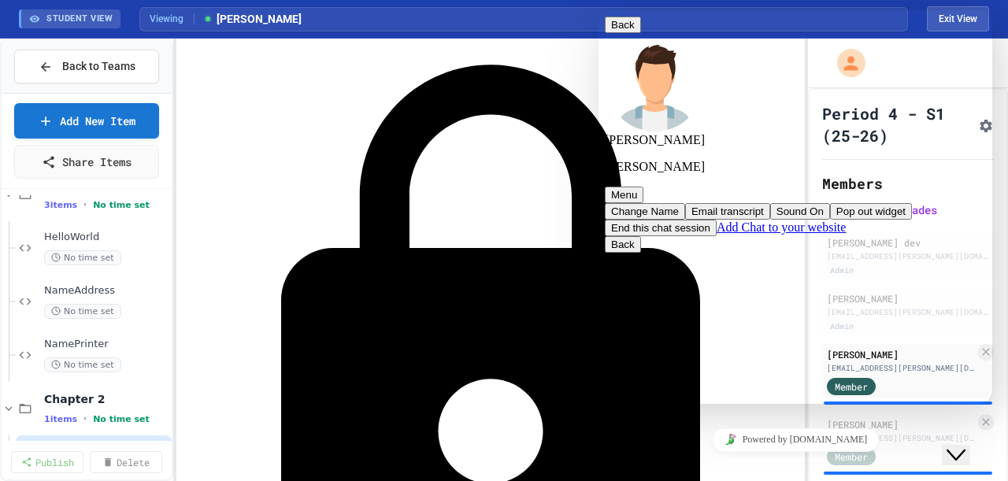
scroll to position [1070, 0]
click at [717, 220] on button "End this chat session" at bounding box center [661, 228] width 112 height 17
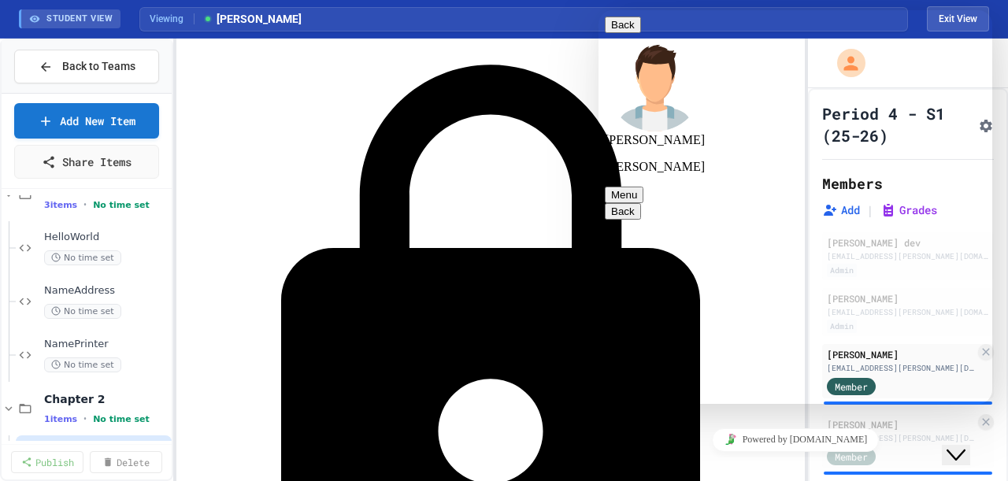
drag, startPoint x: 846, startPoint y: 365, endPoint x: 844, endPoint y: 355, distance: 10.4
